Goal: Transaction & Acquisition: Subscribe to service/newsletter

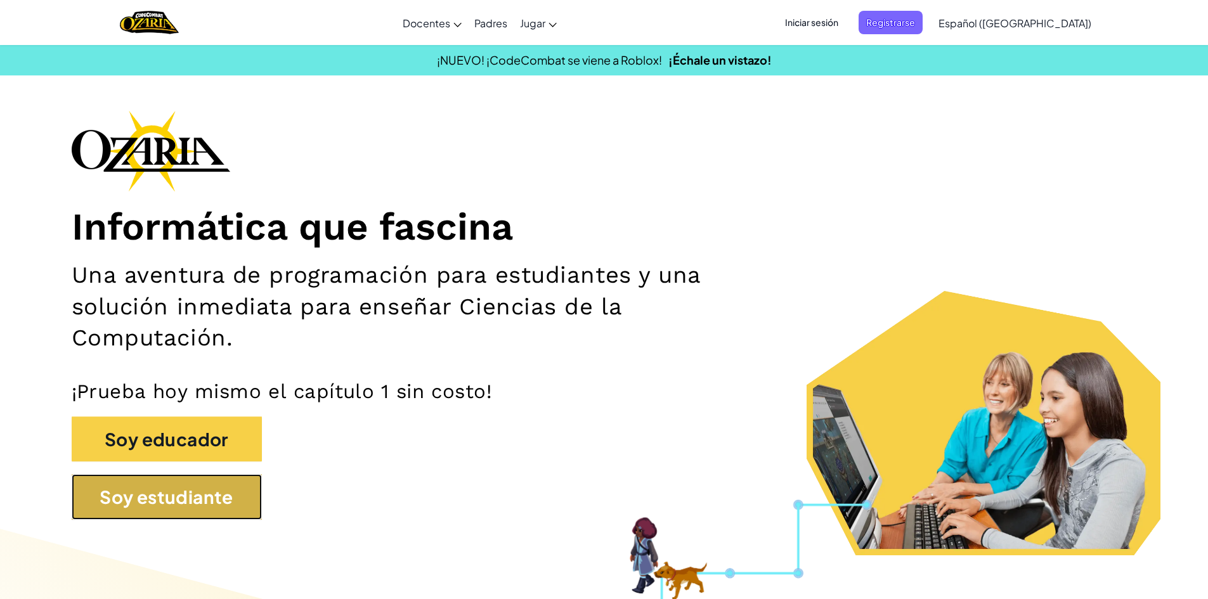
click at [150, 481] on button "Soy estudiante" at bounding box center [167, 497] width 190 height 46
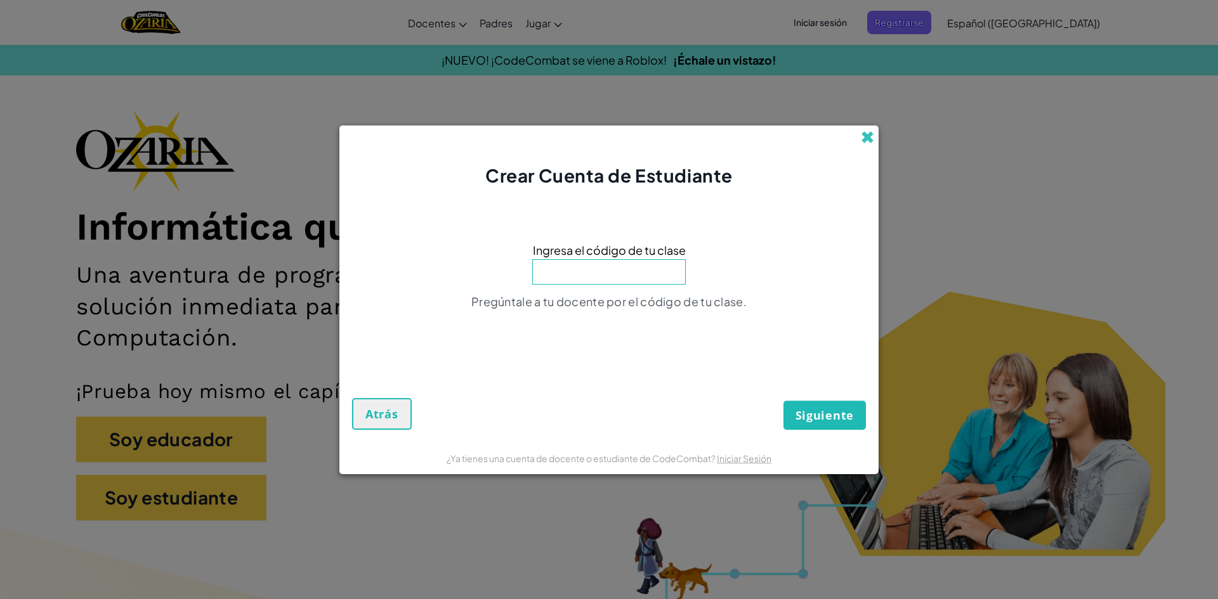
click at [868, 131] on span at bounding box center [867, 137] width 13 height 13
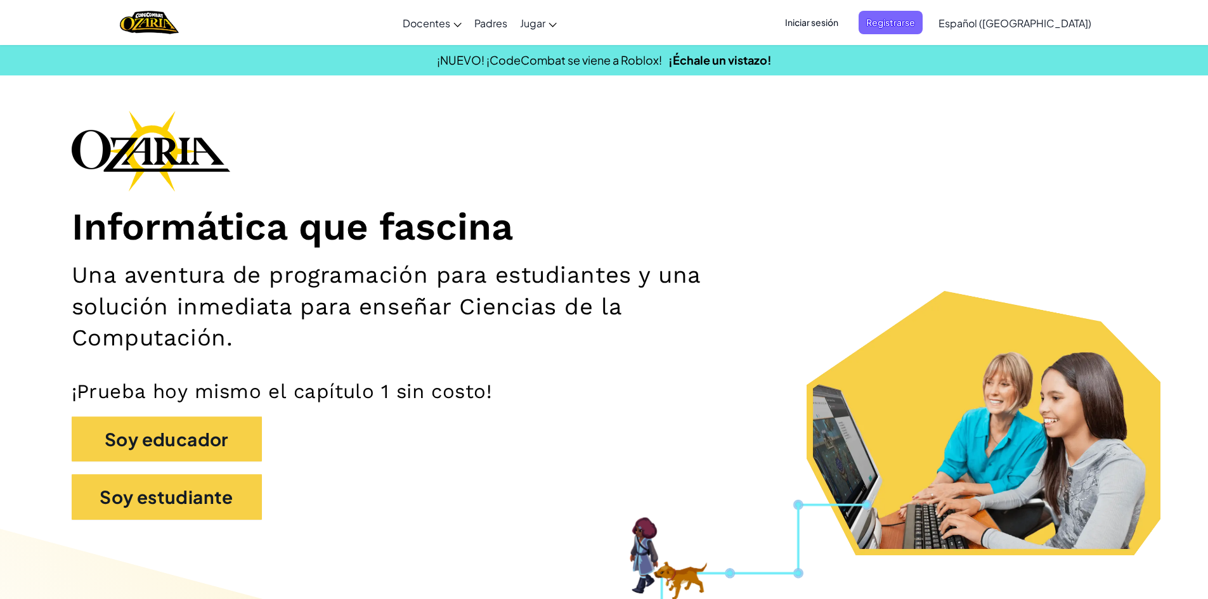
click at [844, 31] on span "Iniciar sesión" at bounding box center [812, 22] width 69 height 23
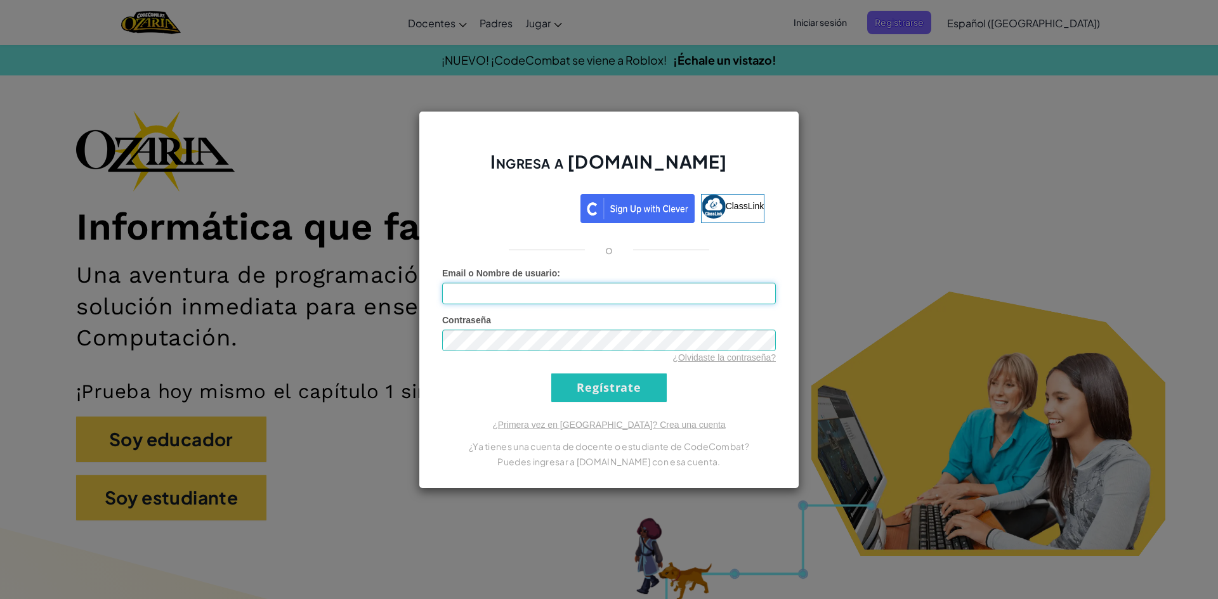
click at [589, 289] on input "Email o Nombre de usuario :" at bounding box center [609, 294] width 334 height 22
type input "Erick412"
click at [551, 374] on input "Regístrate" at bounding box center [608, 388] width 115 height 29
